Goal: Task Accomplishment & Management: Manage account settings

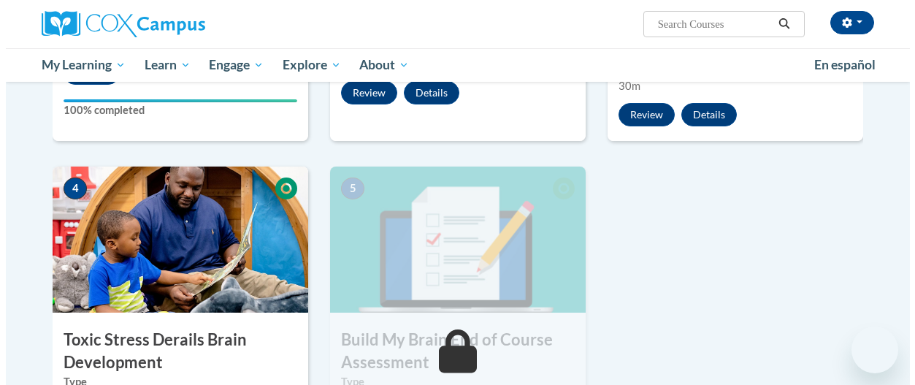
scroll to position [730, 0]
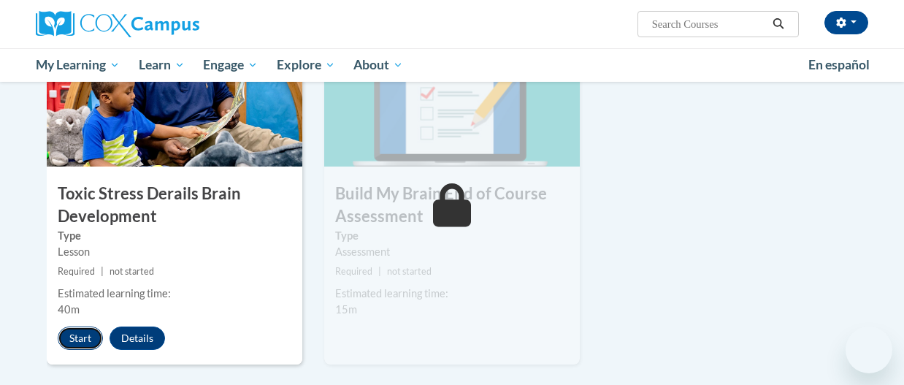
click at [69, 341] on button "Start" at bounding box center [80, 337] width 45 height 23
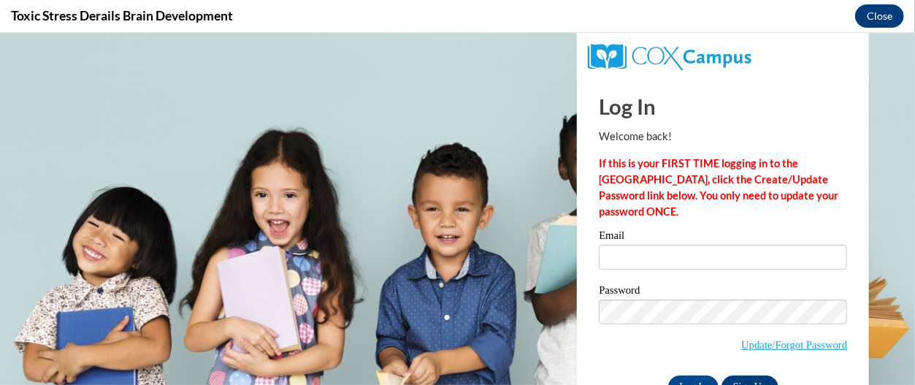
scroll to position [0, 0]
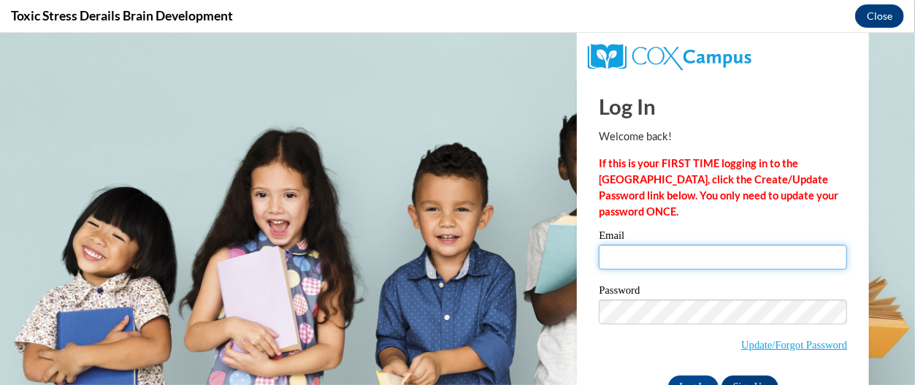
drag, startPoint x: 644, startPoint y: 257, endPoint x: 640, endPoint y: 275, distance: 18.8
click at [644, 257] on input "Email" at bounding box center [723, 256] width 248 height 25
type input "[EMAIL_ADDRESS][DOMAIN_NAME]"
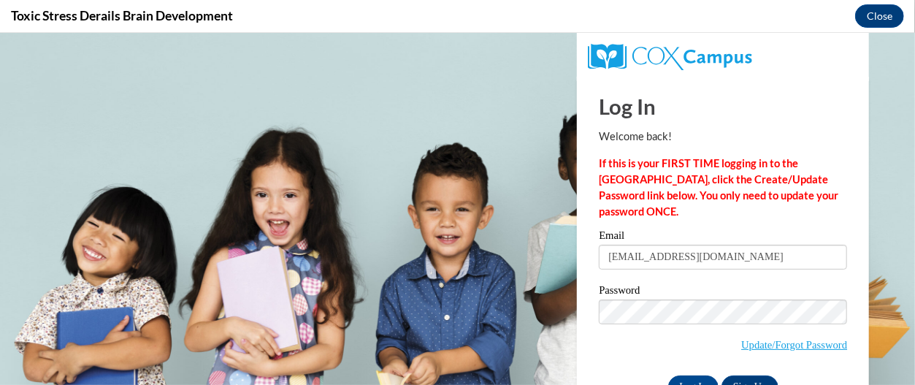
click at [684, 288] on label "Password" at bounding box center [723, 291] width 248 height 15
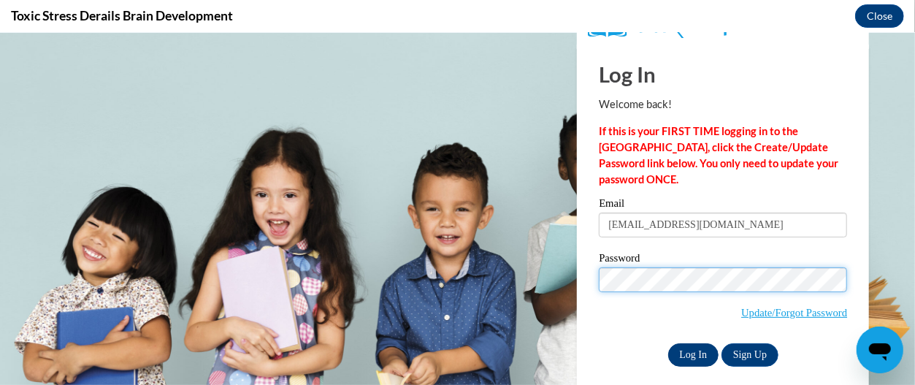
scroll to position [45, 0]
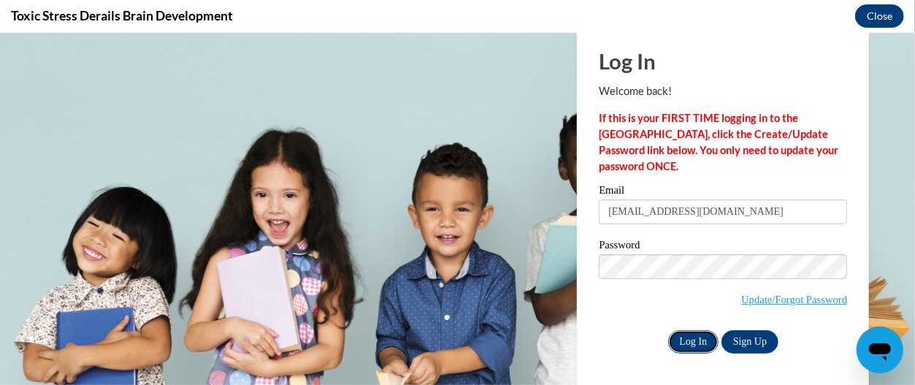
click at [694, 336] on input "Log In" at bounding box center [693, 340] width 51 height 23
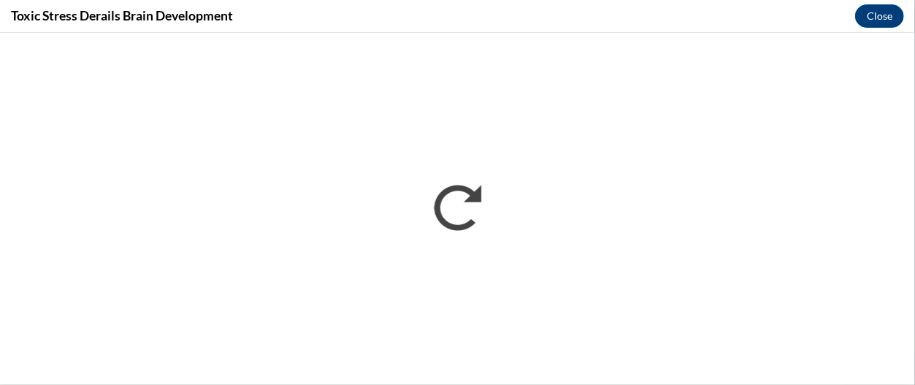
scroll to position [0, 0]
